Goal: Transaction & Acquisition: Subscribe to service/newsletter

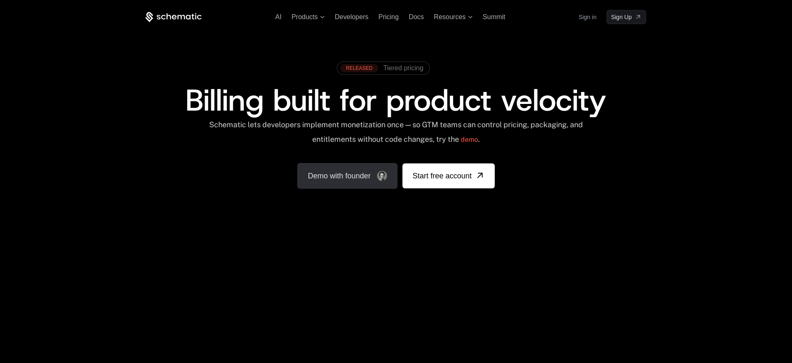
click at [347, 178] on link "Demo with founder" at bounding box center [347, 176] width 100 height 26
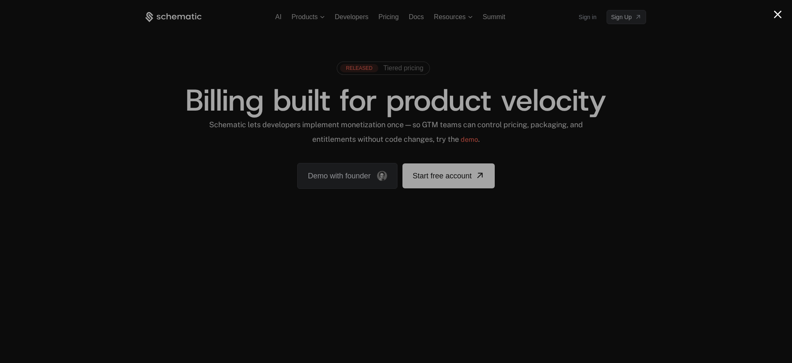
click at [641, 146] on div at bounding box center [396, 181] width 792 height 363
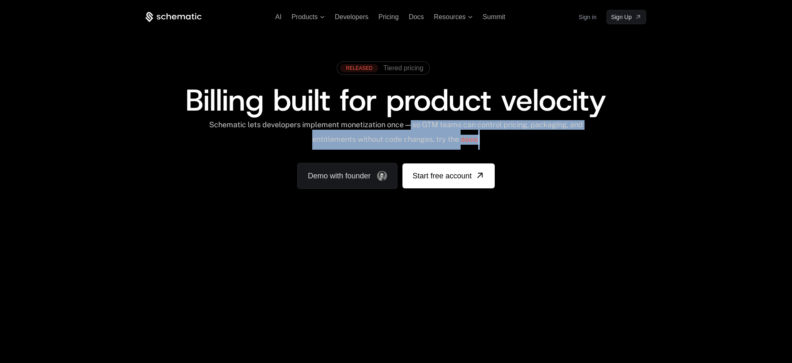
drag, startPoint x: 418, startPoint y: 127, endPoint x: 511, endPoint y: 134, distance: 93.4
click at [511, 134] on div "Schematic lets developers implement monetization once — so GTM teams can contro…" at bounding box center [395, 135] width 375 height 30
click at [531, 153] on div "RELEASED Tiered pricing Billing built for product velocity Schematic lets devel…" at bounding box center [396, 122] width 501 height 131
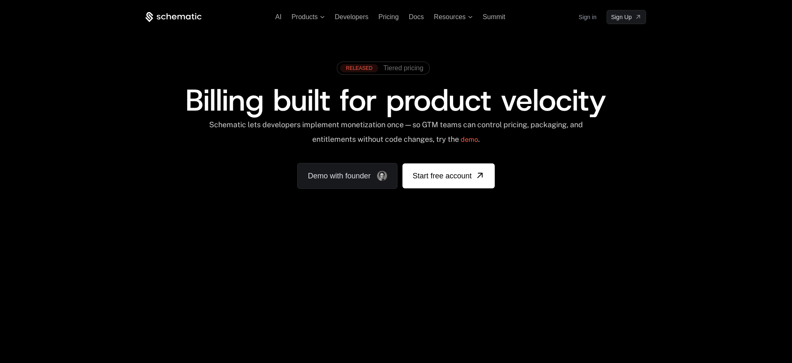
click at [351, 140] on div "Schematic lets developers implement monetization once — so GTM teams can contro…" at bounding box center [395, 135] width 375 height 30
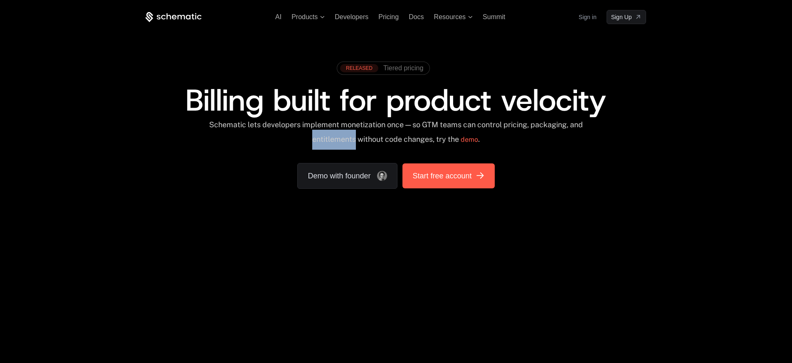
copy div "entitlements"
click at [466, 175] on span "Start free account" at bounding box center [441, 176] width 59 height 12
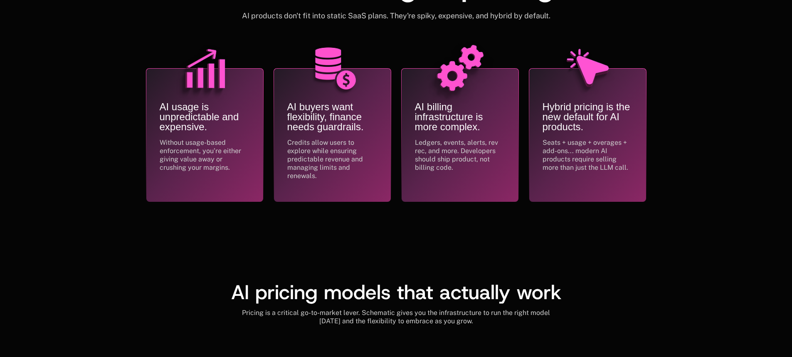
scroll to position [415, 0]
